Goal: Information Seeking & Learning: Find specific fact

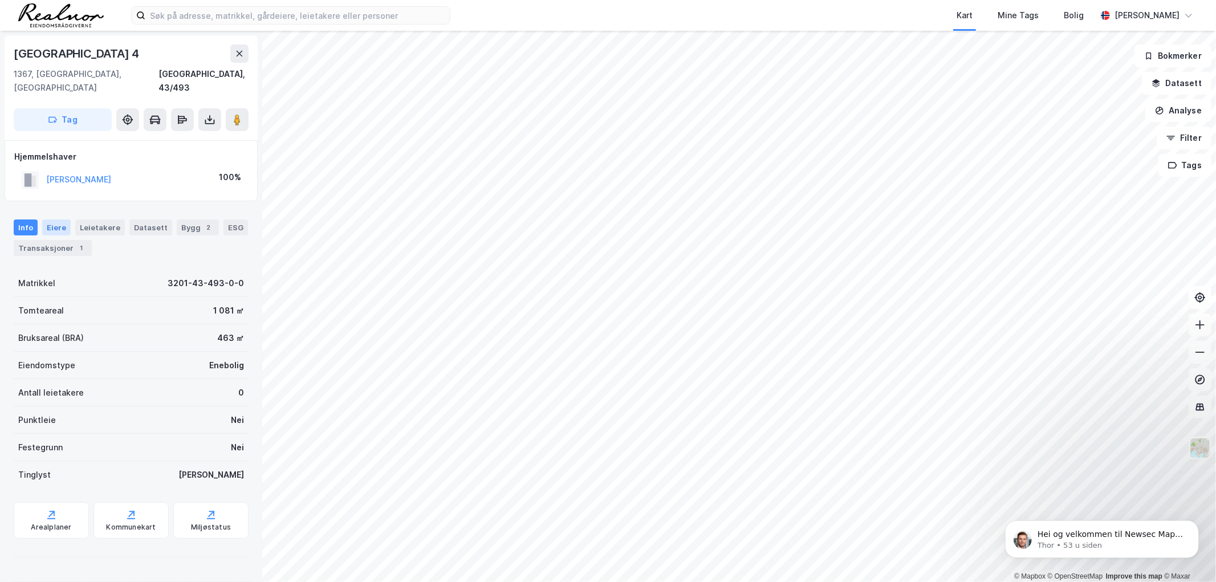
click at [53, 98] on div "Eiere" at bounding box center [56, 227] width 29 height 16
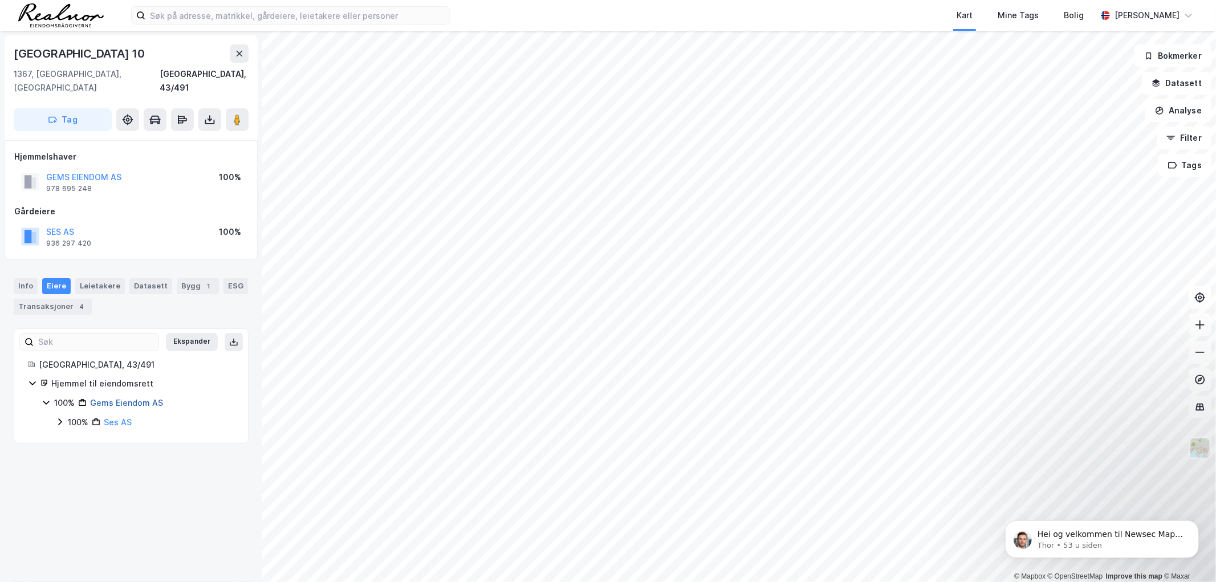
click at [144, 98] on link "Gems Eiendom AS" at bounding box center [126, 403] width 73 height 10
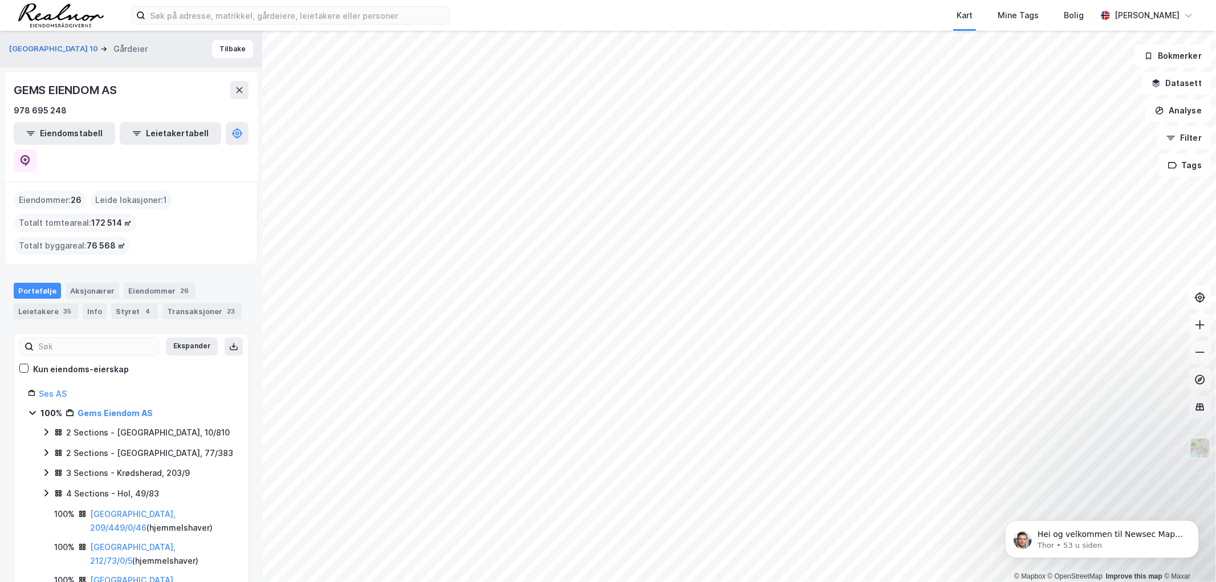
drag, startPoint x: 259, startPoint y: 133, endPoint x: 190, endPoint y: 149, distance: 70.8
